Goal: Navigation & Orientation: Find specific page/section

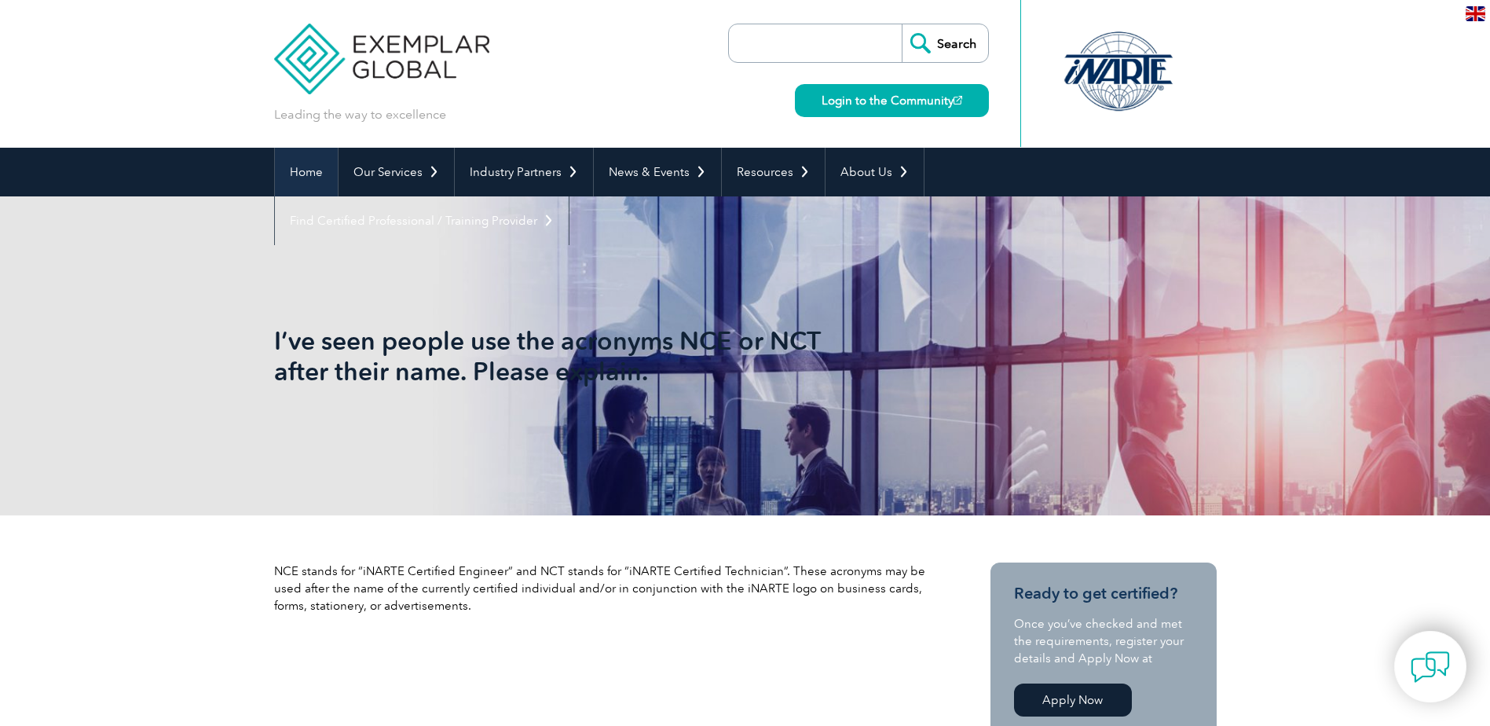
click at [312, 175] on link "Home" at bounding box center [306, 172] width 63 height 49
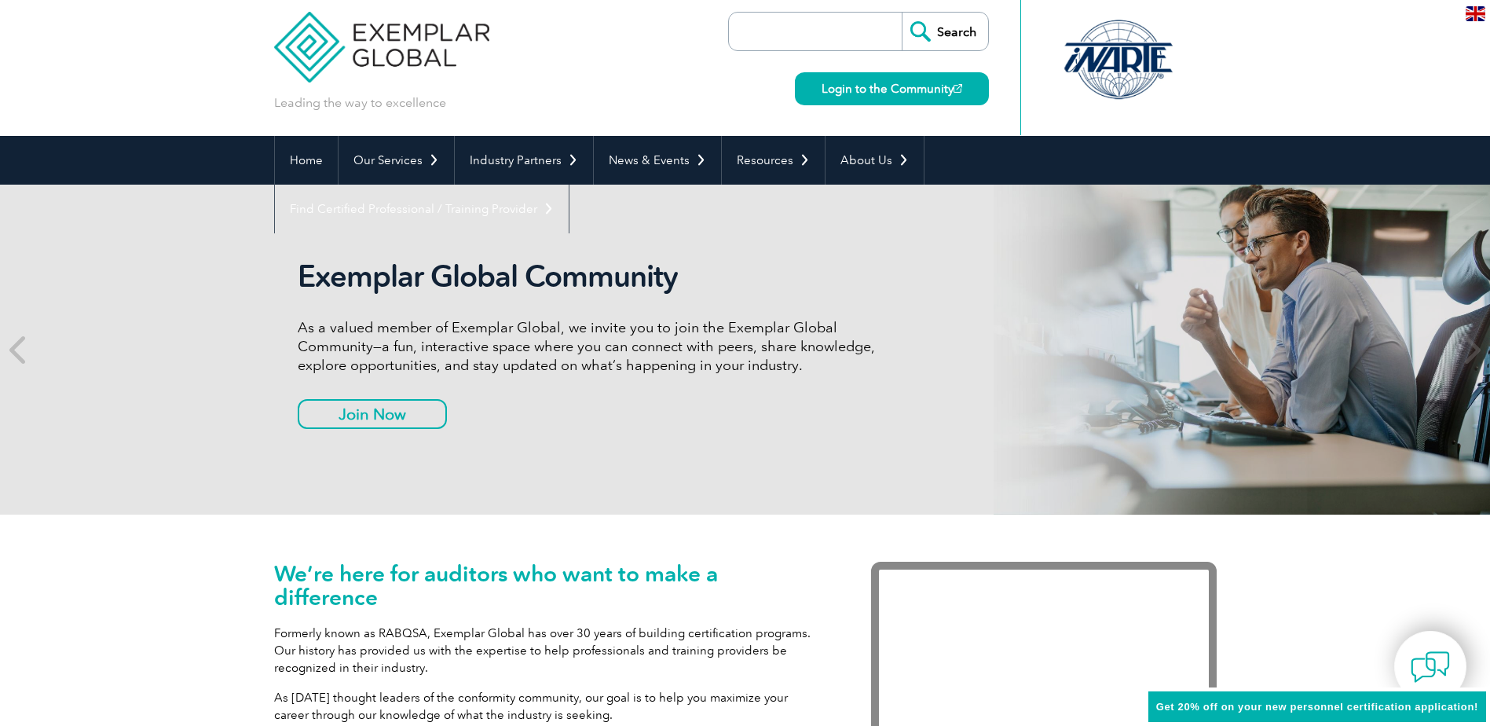
scroll to position [9, 0]
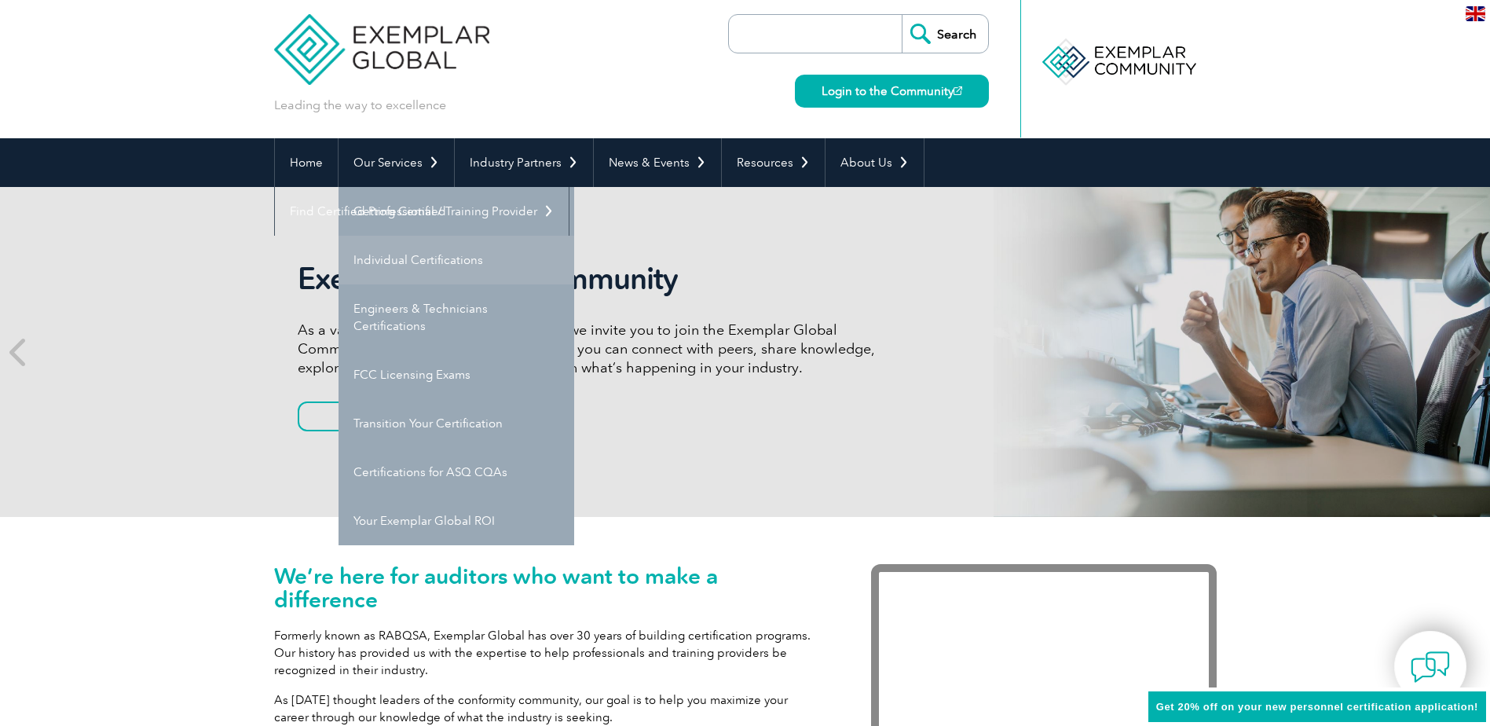
click at [442, 257] on link "Individual Certifications" at bounding box center [457, 260] width 236 height 49
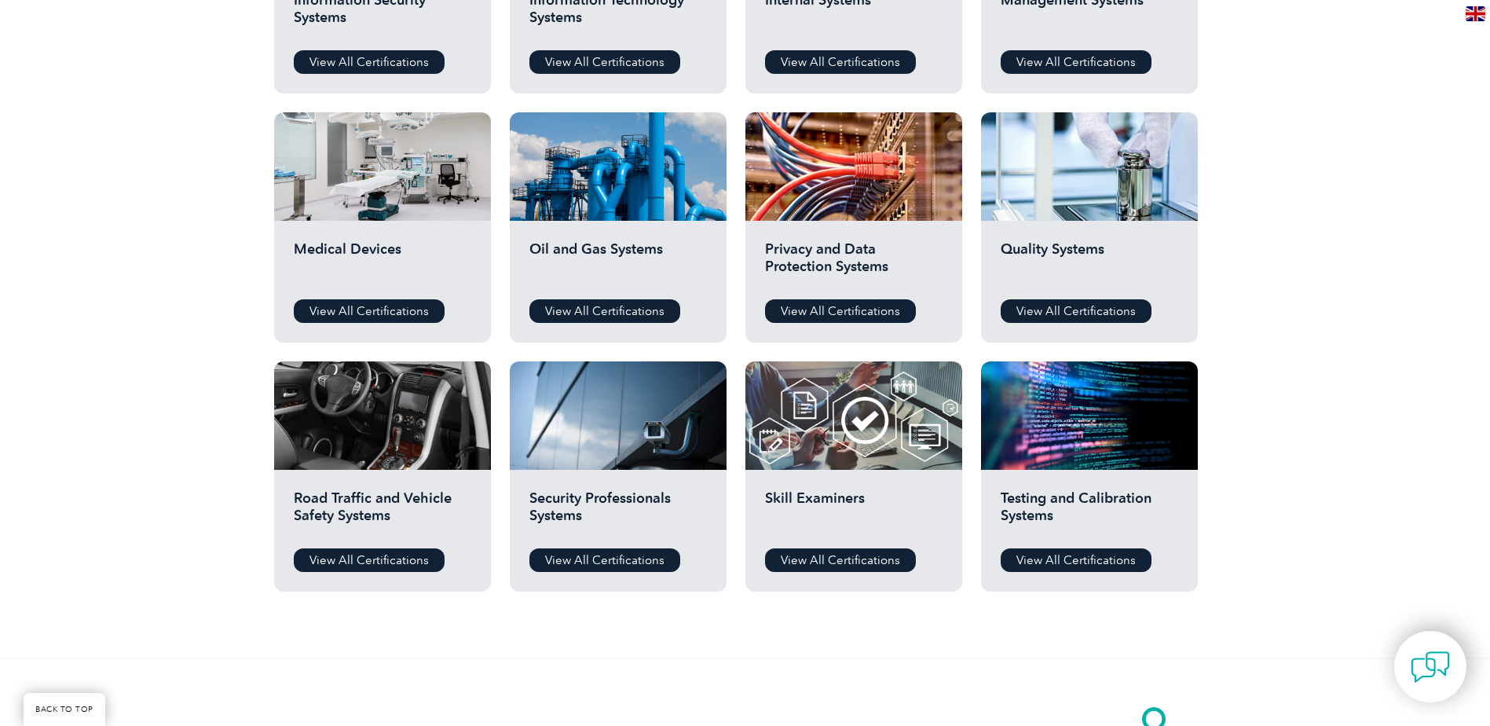
scroll to position [995, 0]
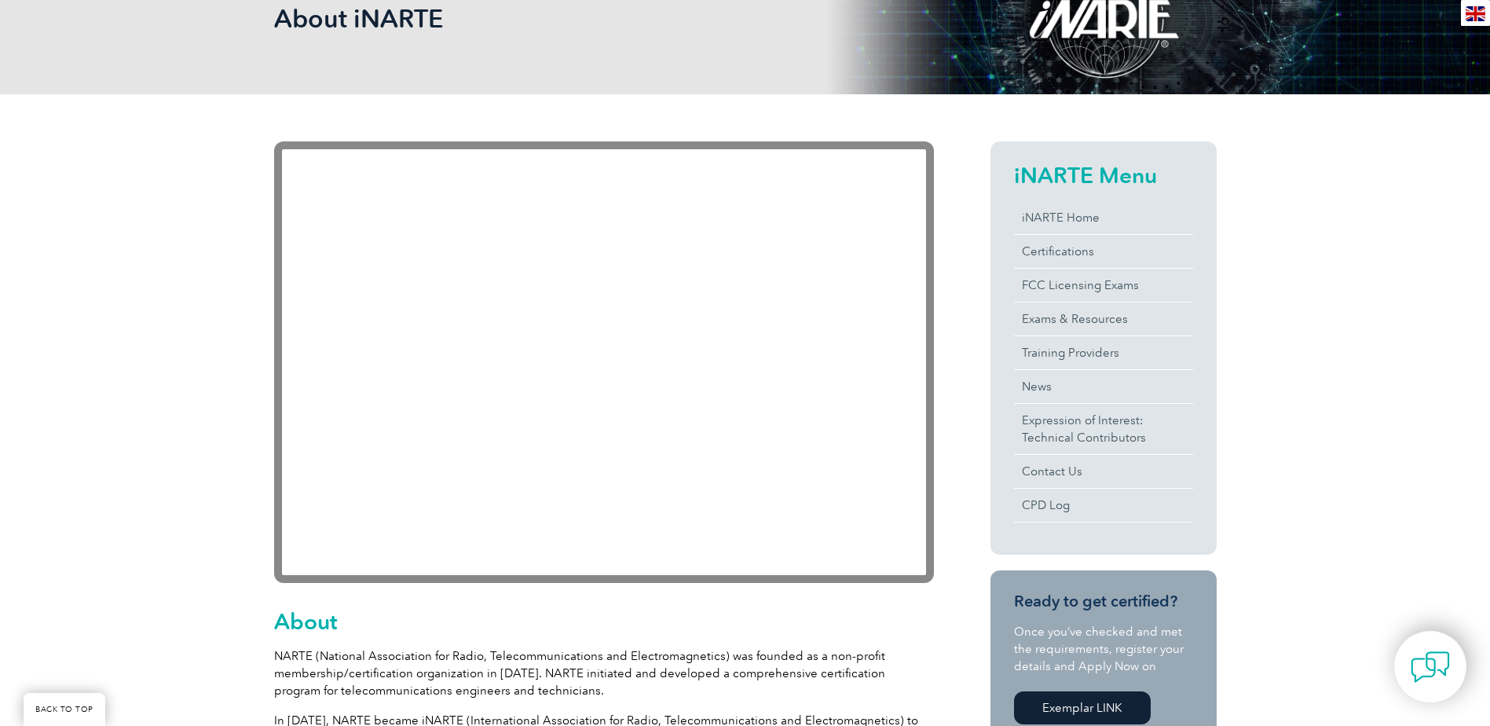
scroll to position [262, 0]
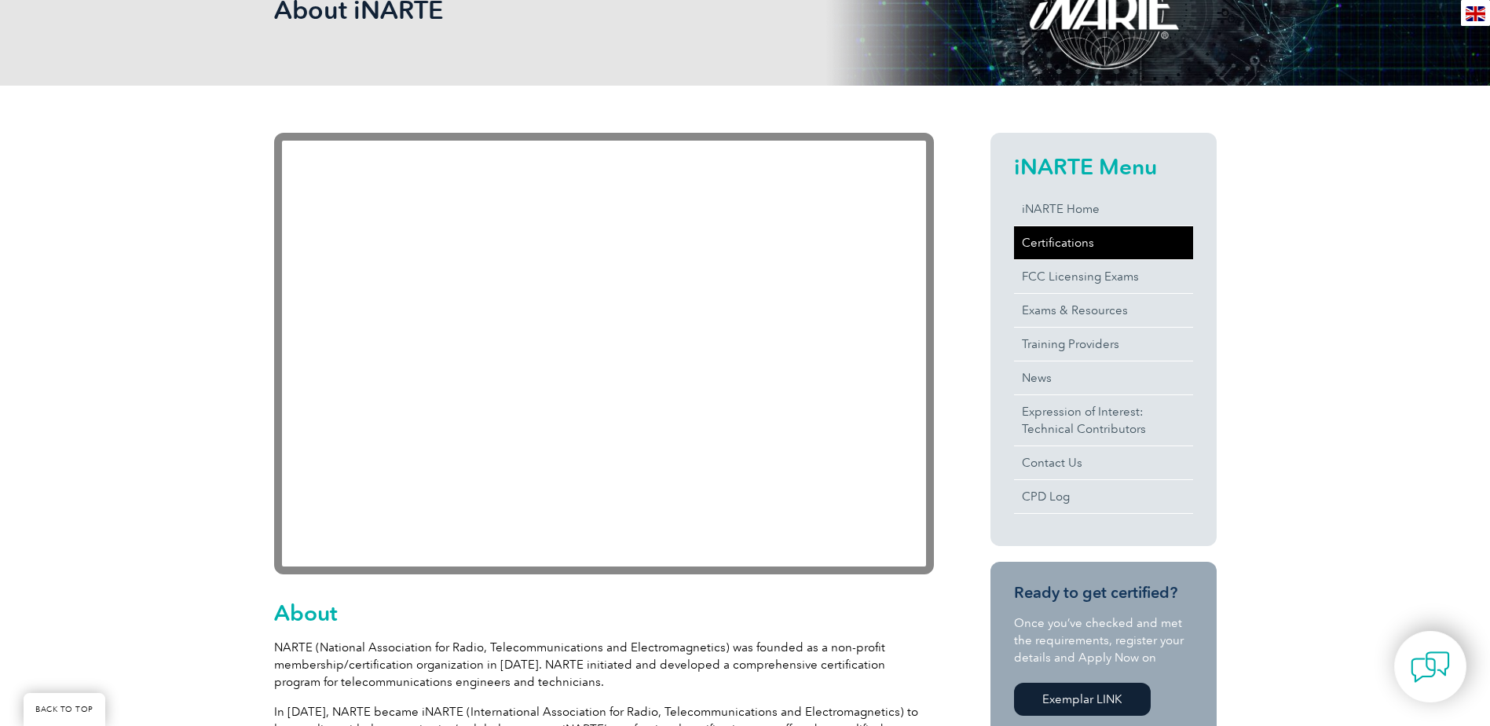
click at [1043, 244] on link "Certifications" at bounding box center [1103, 242] width 179 height 33
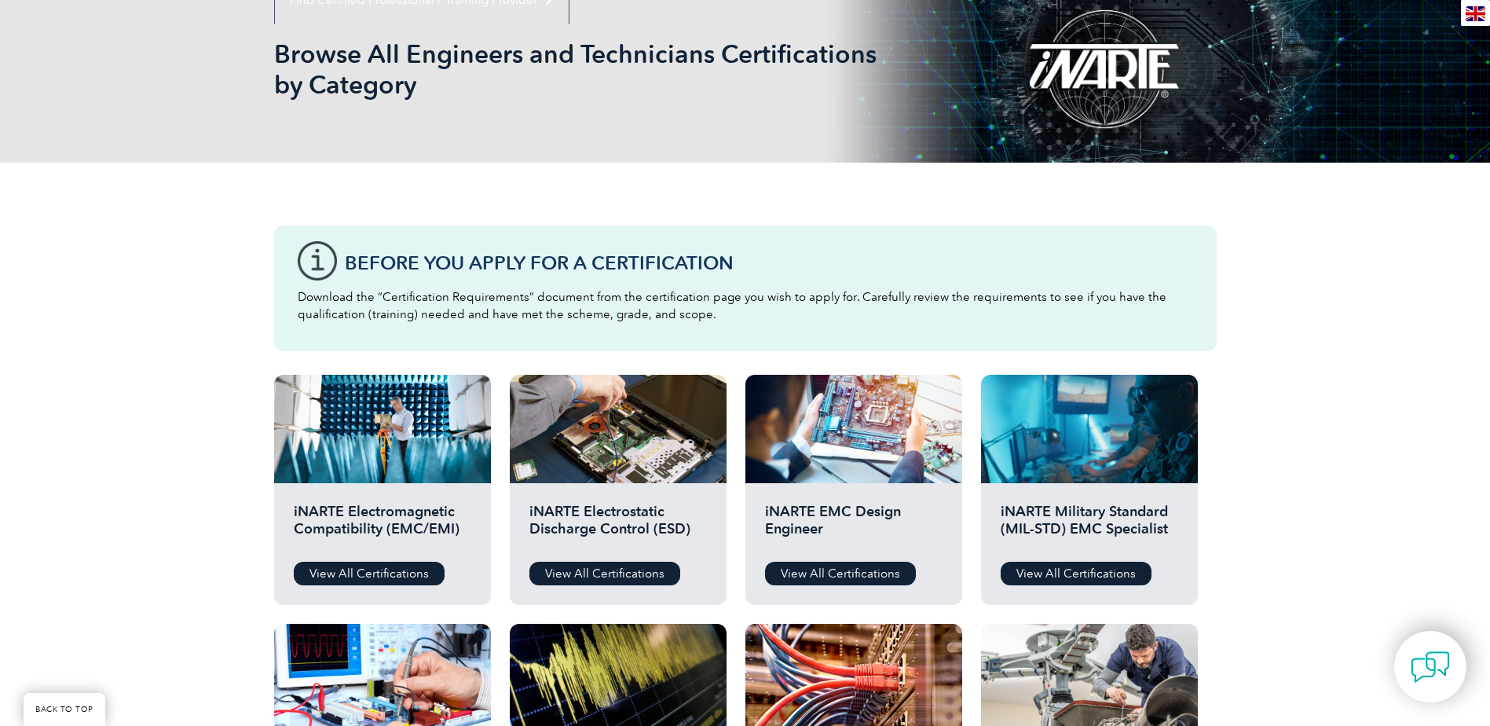
scroll to position [183, 0]
